Goal: Information Seeking & Learning: Learn about a topic

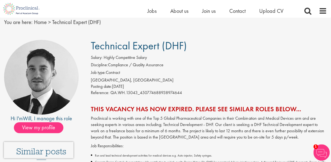
scroll to position [54, 0]
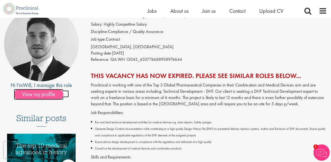
click at [44, 94] on span "View my profile" at bounding box center [38, 94] width 49 height 11
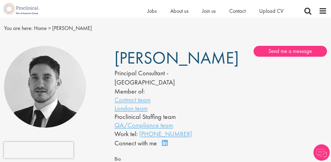
scroll to position [54, 0]
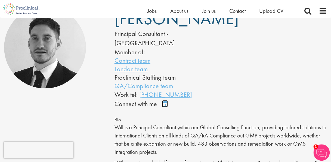
click at [165, 106] on link "Connect on LinkedIn" at bounding box center [167, 106] width 10 height 0
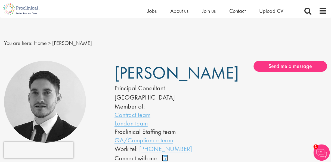
scroll to position [0, 0]
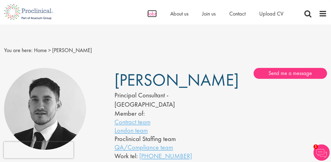
click at [155, 14] on span "Jobs" at bounding box center [151, 13] width 9 height 7
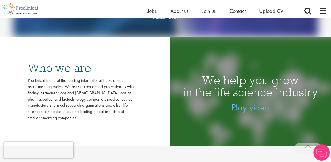
scroll to position [82, 0]
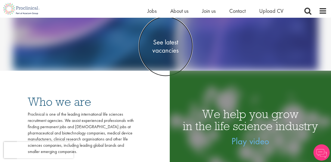
click at [163, 52] on span "See latest vacancies" at bounding box center [165, 46] width 54 height 16
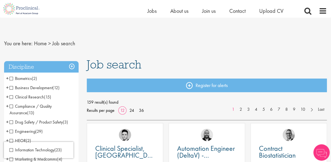
scroll to position [27, 0]
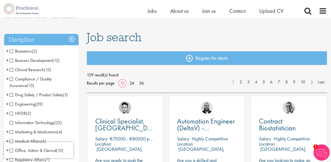
click at [11, 78] on span "Compliance / Quality Assurance" at bounding box center [31, 82] width 42 height 12
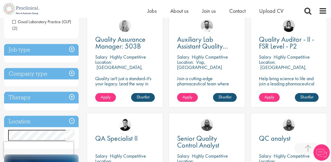
scroll to position [136, 0]
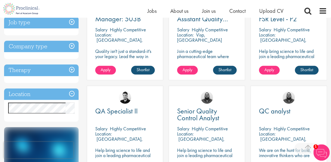
click at [32, 94] on h3 "Location" at bounding box center [41, 94] width 75 height 12
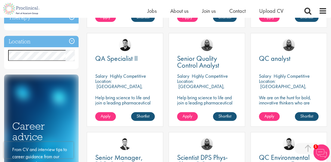
scroll to position [190, 0]
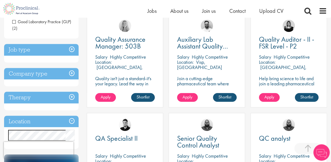
scroll to position [163, 0]
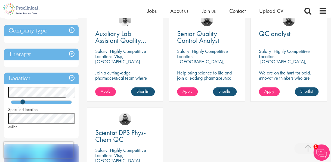
scroll to position [82, 0]
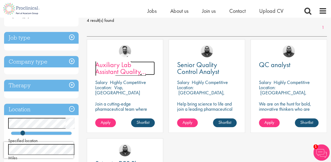
click at [129, 65] on span "Auxiliary Lab Assistant Quality Control" at bounding box center [120, 71] width 51 height 23
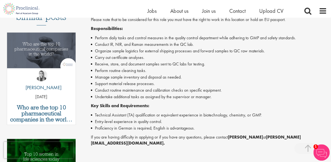
scroll to position [109, 0]
